Goal: Task Accomplishment & Management: Manage account settings

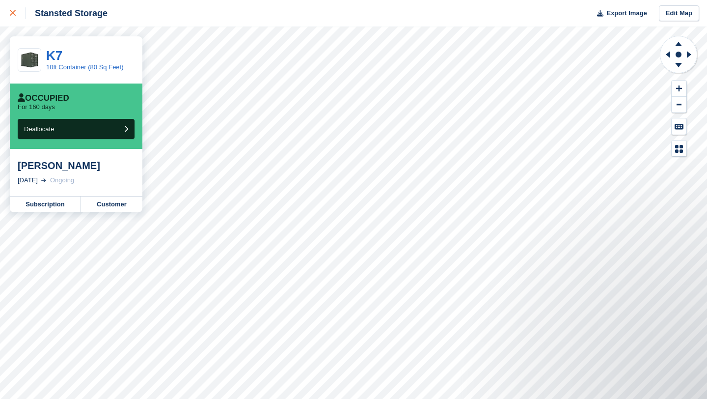
click at [11, 16] on icon at bounding box center [13, 13] width 6 height 6
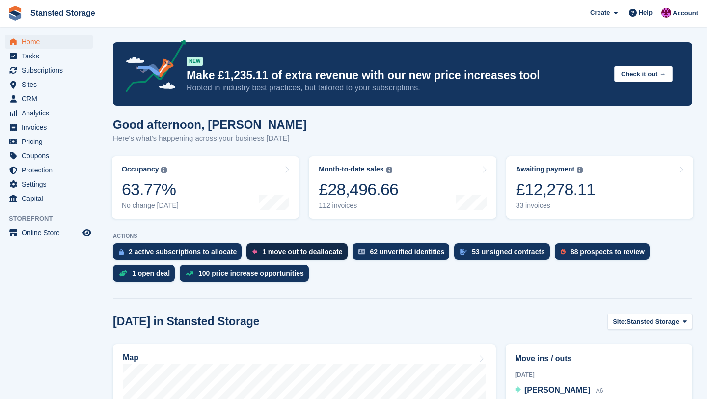
click at [278, 255] on div "1 move out to deallocate" at bounding box center [302, 252] width 80 height 8
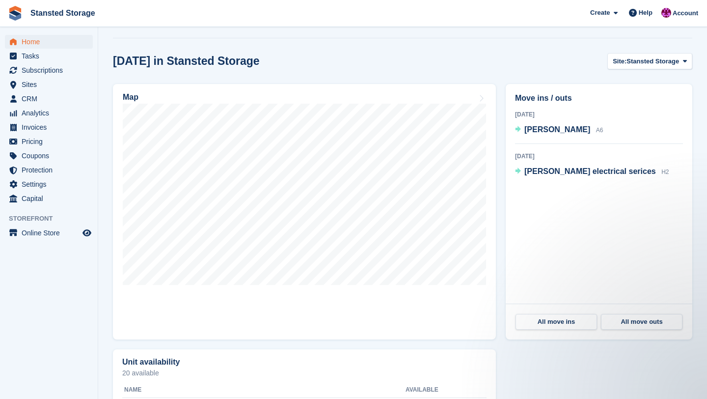
scroll to position [265, 0]
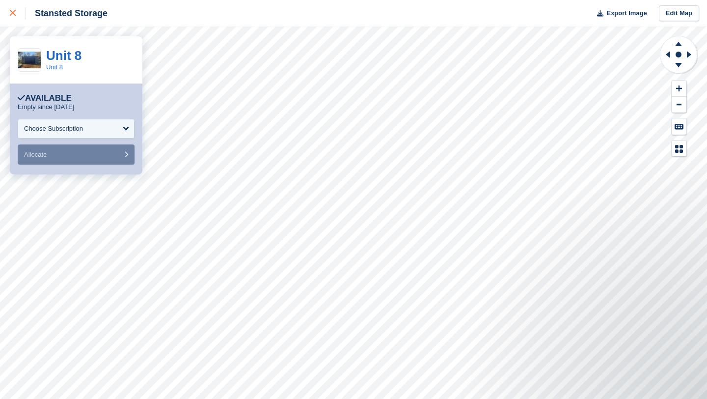
click at [15, 11] on icon at bounding box center [13, 13] width 6 height 6
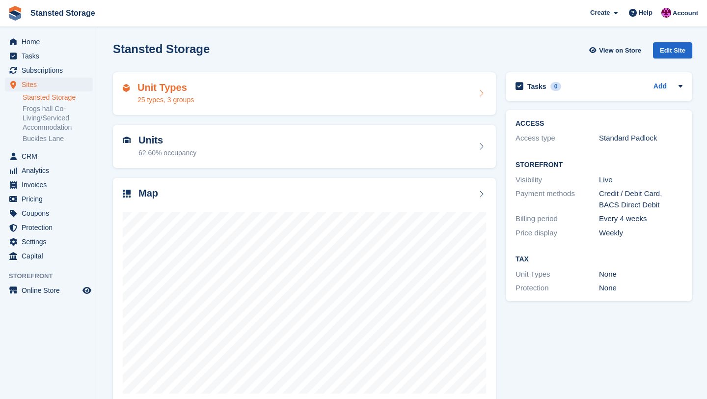
click at [481, 93] on icon at bounding box center [481, 93] width 10 height 8
click at [483, 146] on icon at bounding box center [481, 146] width 10 height 8
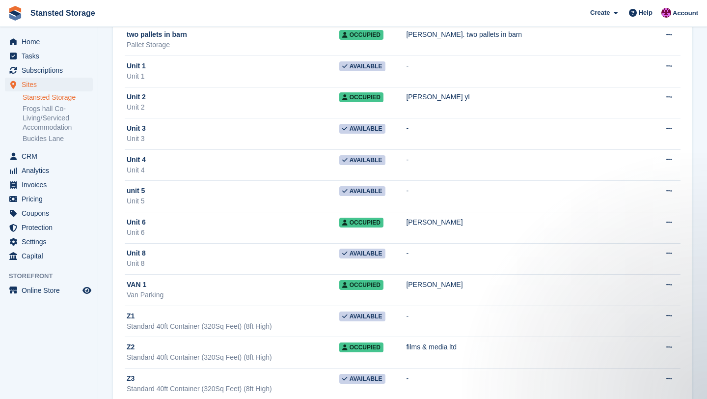
scroll to position [3506, 0]
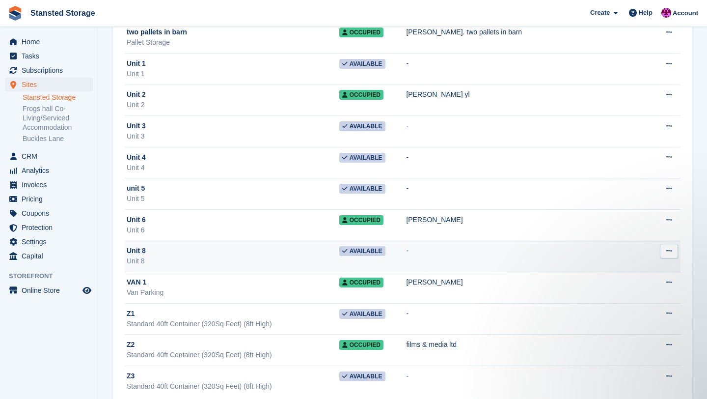
click at [668, 250] on icon at bounding box center [668, 251] width 5 height 6
click at [612, 270] on p "Edit unit" at bounding box center [630, 270] width 85 height 13
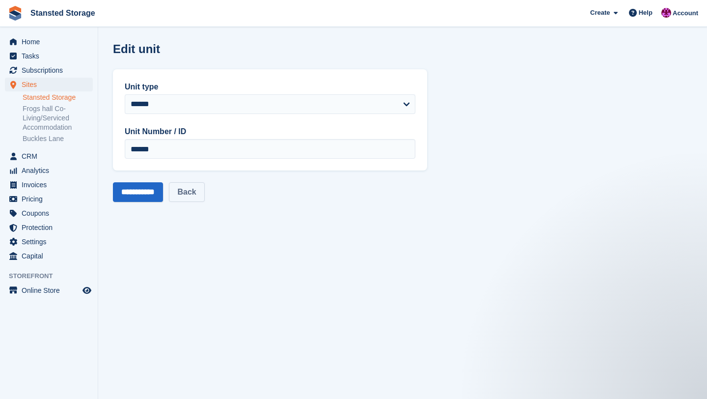
click at [204, 198] on link "Back" at bounding box center [186, 192] width 35 height 20
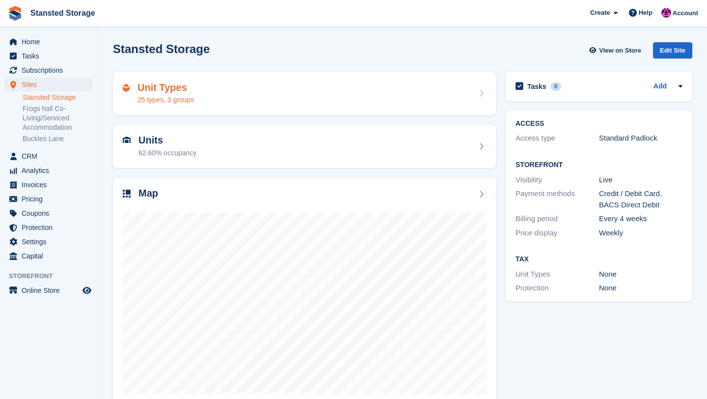
click at [481, 93] on icon at bounding box center [481, 93] width 10 height 8
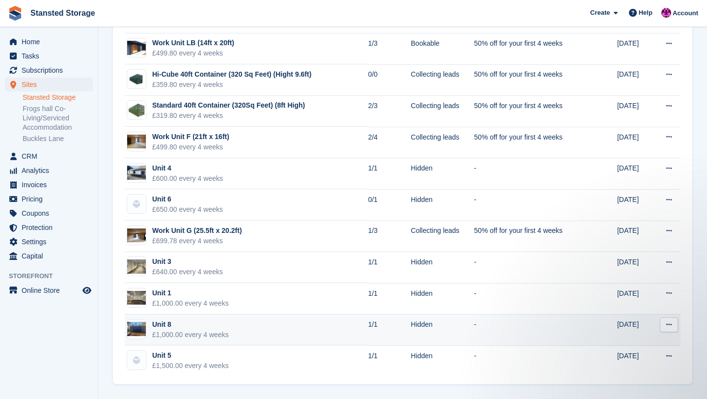
click at [669, 331] on button at bounding box center [669, 324] width 18 height 15
click at [630, 342] on p "Edit unit type" at bounding box center [630, 343] width 85 height 13
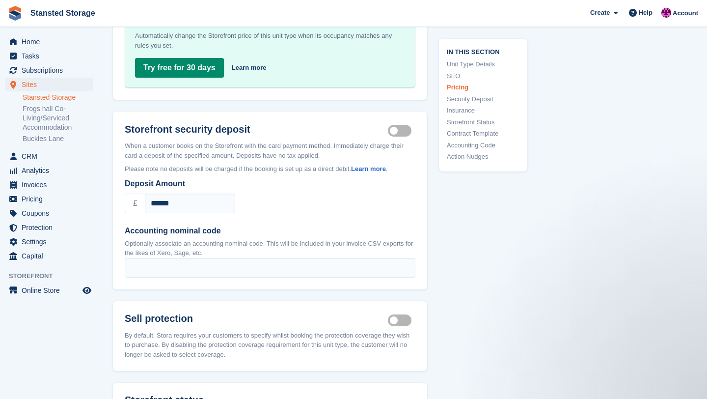
scroll to position [1209, 0]
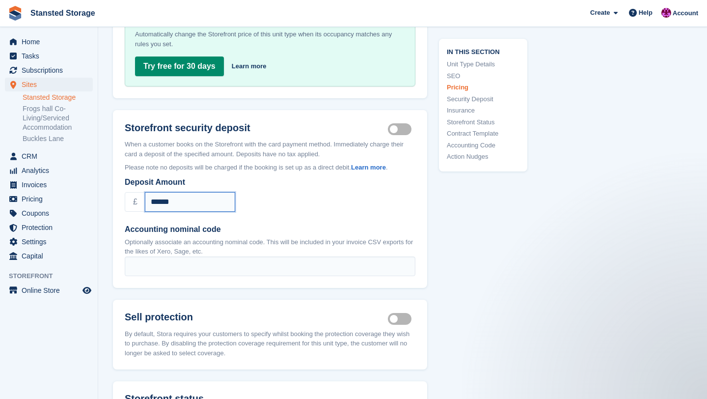
click at [183, 192] on input "******" at bounding box center [190, 202] width 90 height 20
type input "*"
type input "****"
click at [389, 223] on label "Accounting nominal code" at bounding box center [270, 229] width 291 height 12
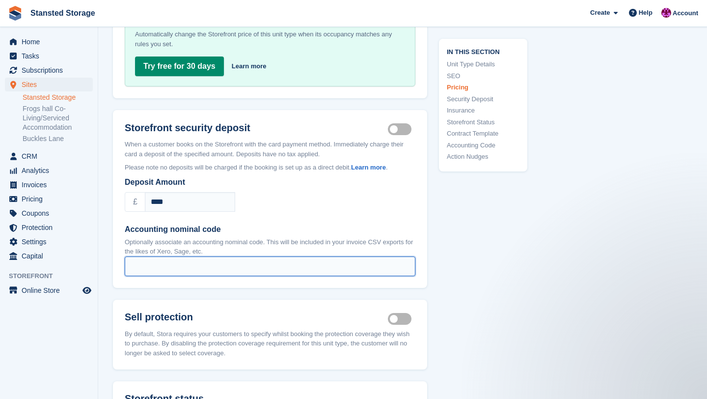
click at [389, 256] on input "Accounting nominal code" at bounding box center [270, 266] width 291 height 20
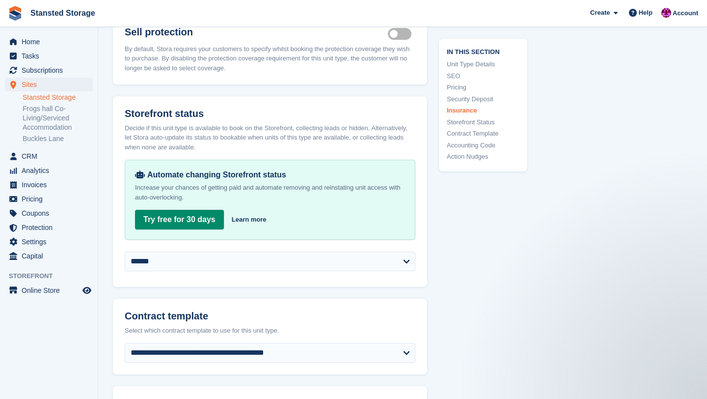
scroll to position [1497, 0]
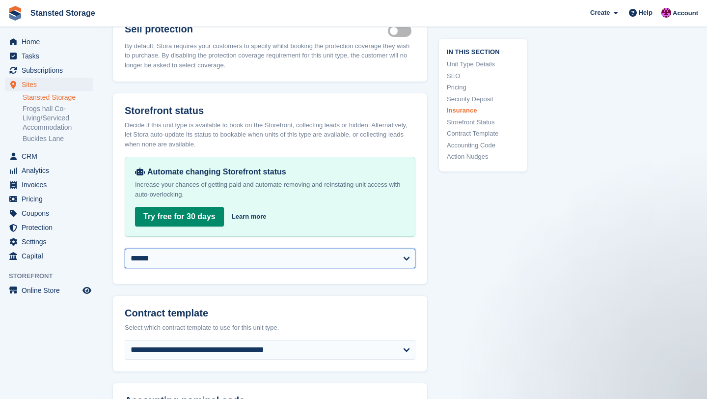
click at [401, 250] on select "**********" at bounding box center [270, 259] width 291 height 20
select select "********"
click at [125, 249] on select "**********" at bounding box center [270, 259] width 291 height 20
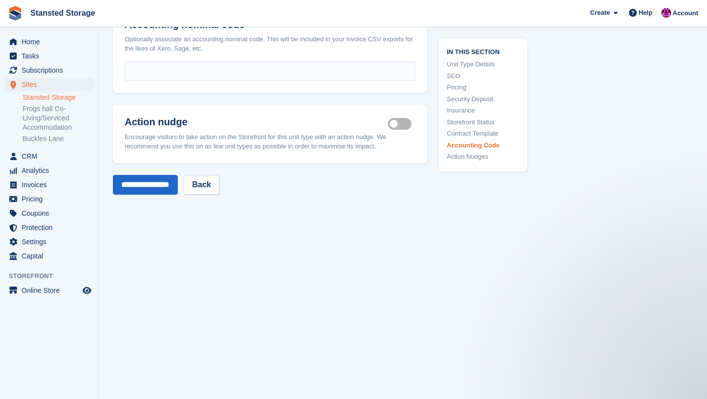
scroll to position [1904, 0]
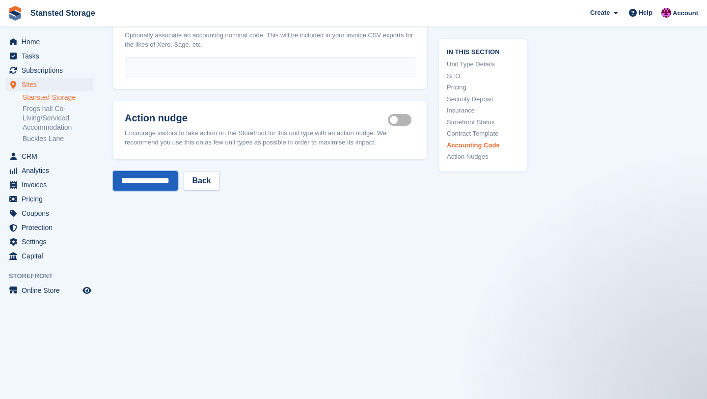
click at [166, 171] on input "**********" at bounding box center [145, 181] width 65 height 20
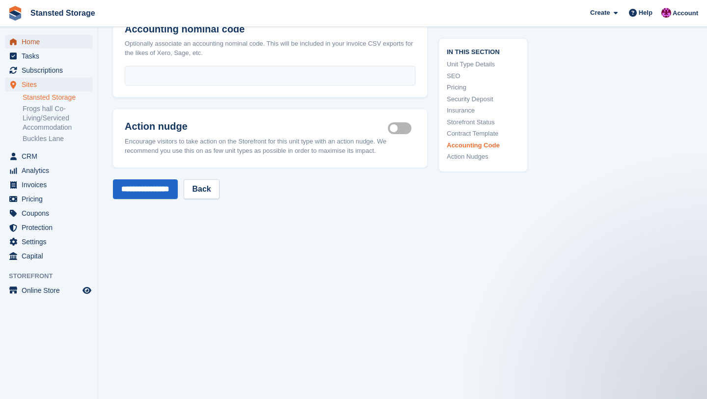
click at [47, 43] on span "Home" at bounding box center [51, 42] width 59 height 14
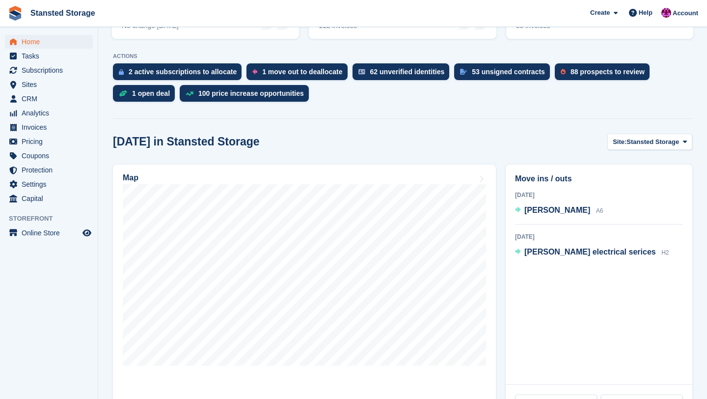
scroll to position [182, 0]
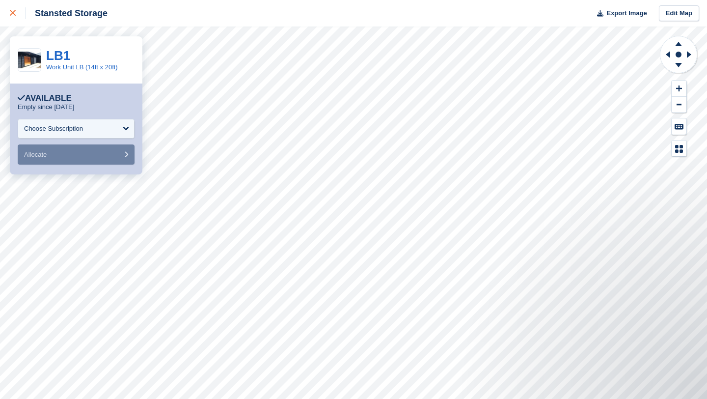
click at [15, 10] on div at bounding box center [18, 13] width 16 height 12
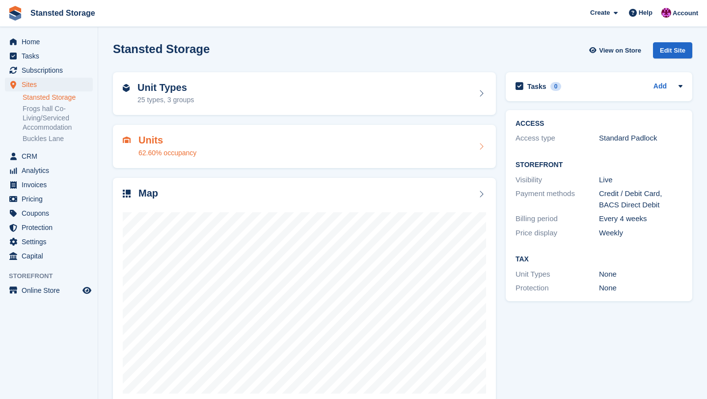
click at [480, 148] on icon at bounding box center [481, 146] width 10 height 8
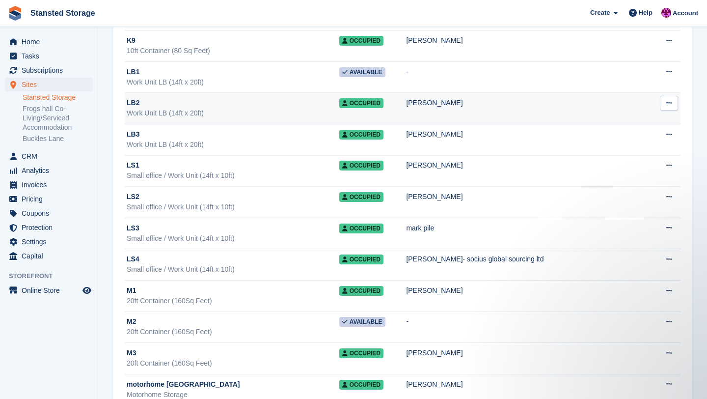
scroll to position [3123, 0]
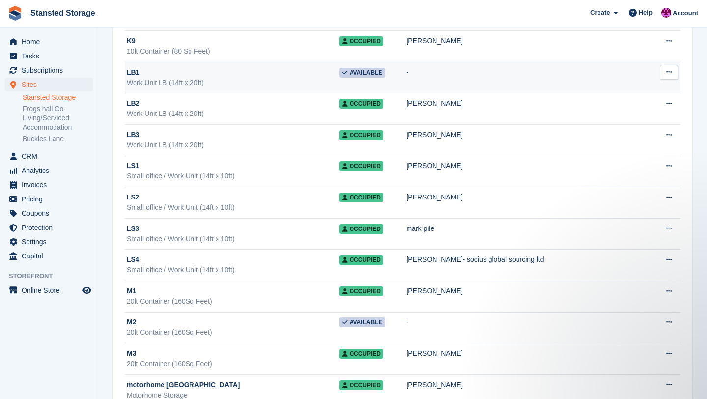
click at [664, 74] on button at bounding box center [669, 72] width 18 height 15
click at [629, 92] on p "Edit unit" at bounding box center [630, 91] width 85 height 13
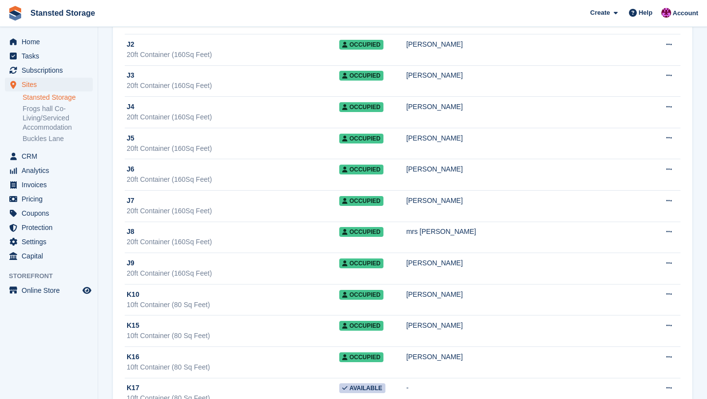
scroll to position [2496, 0]
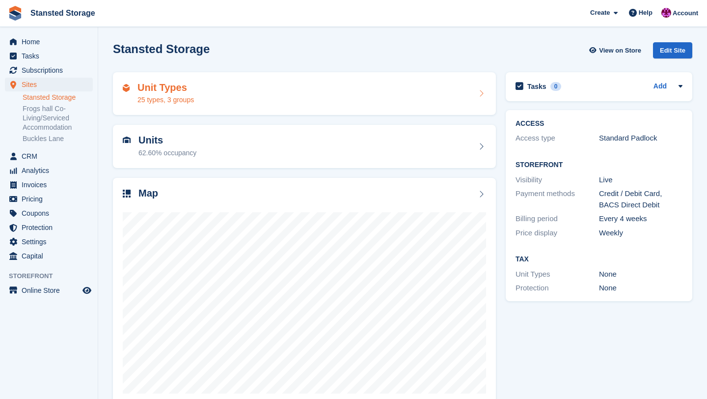
click at [364, 99] on div "Unit Types 25 types, 3 groups" at bounding box center [304, 94] width 363 height 24
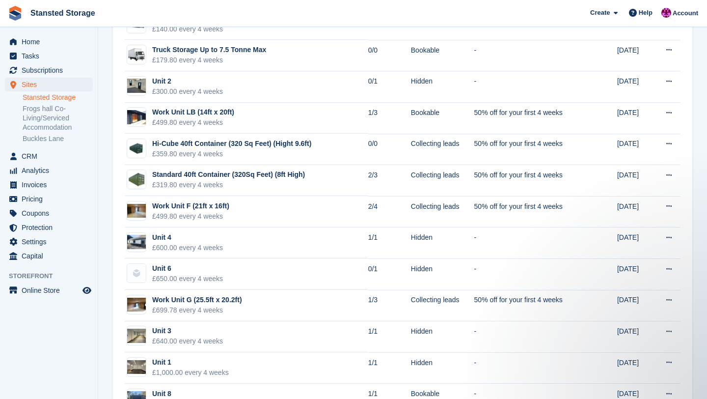
scroll to position [435, 0]
